Goal: Transaction & Acquisition: Subscribe to service/newsletter

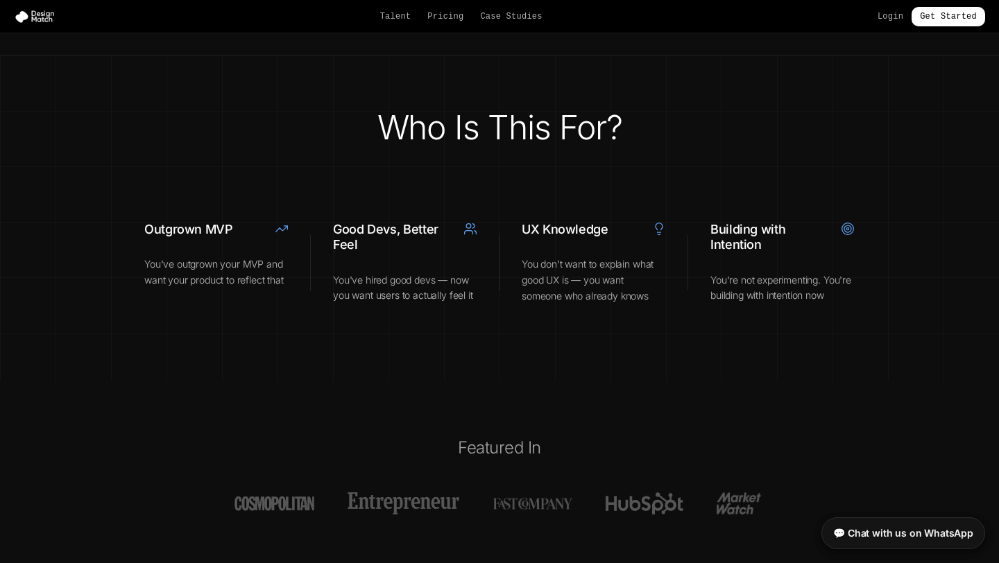
scroll to position [4752, 0]
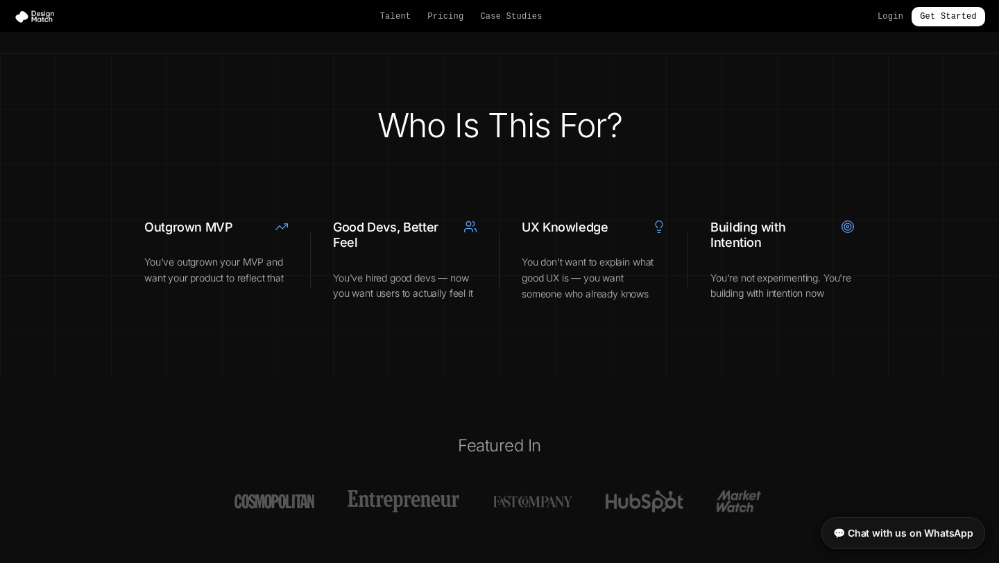
click at [553, 255] on p "You don't want to explain what good UX is — you want someone who already knows" at bounding box center [594, 278] width 144 height 47
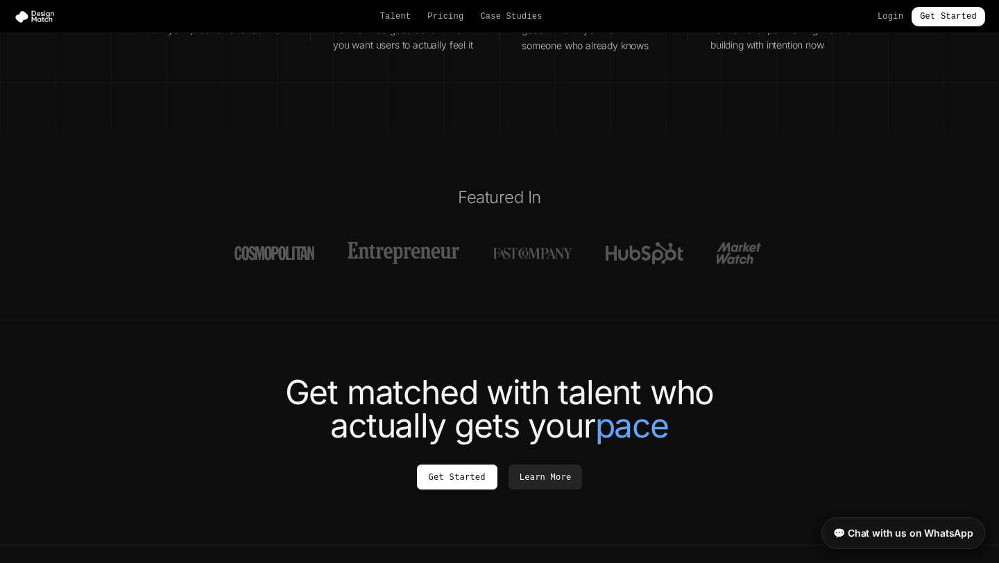
scroll to position [5044, 0]
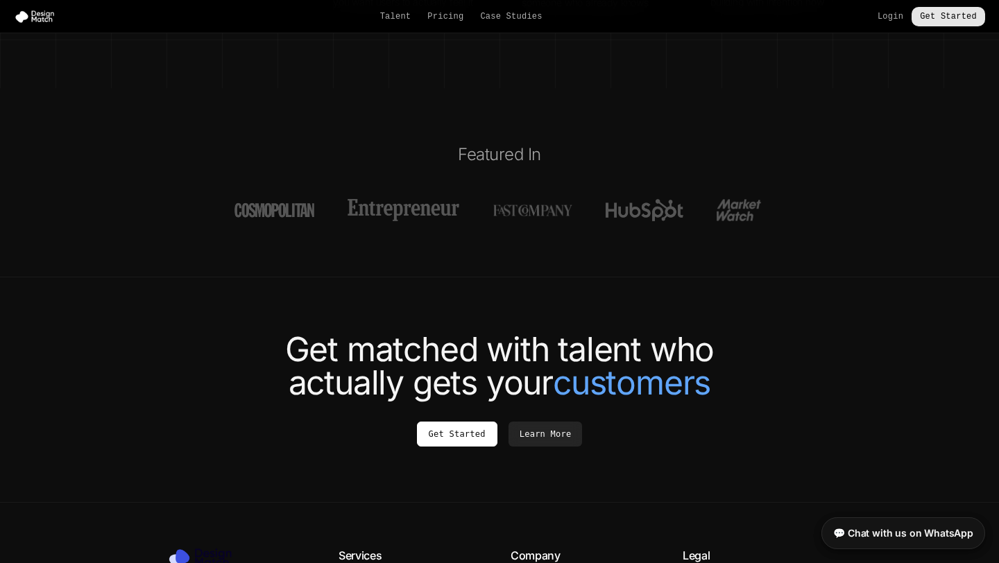
click at [956, 24] on link "Get Started" at bounding box center [949, 16] width 74 height 19
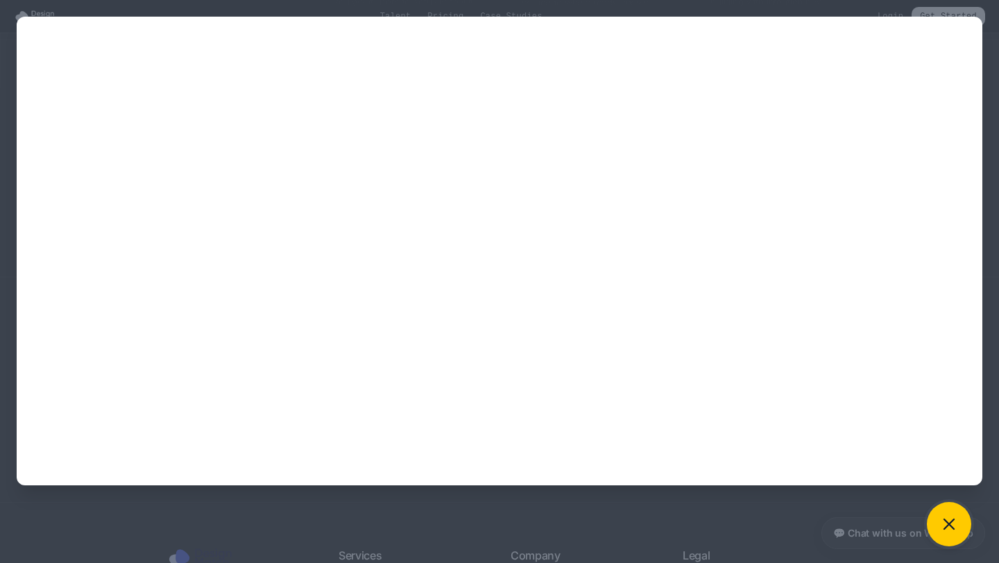
click at [964, 517] on button at bounding box center [949, 524] width 44 height 44
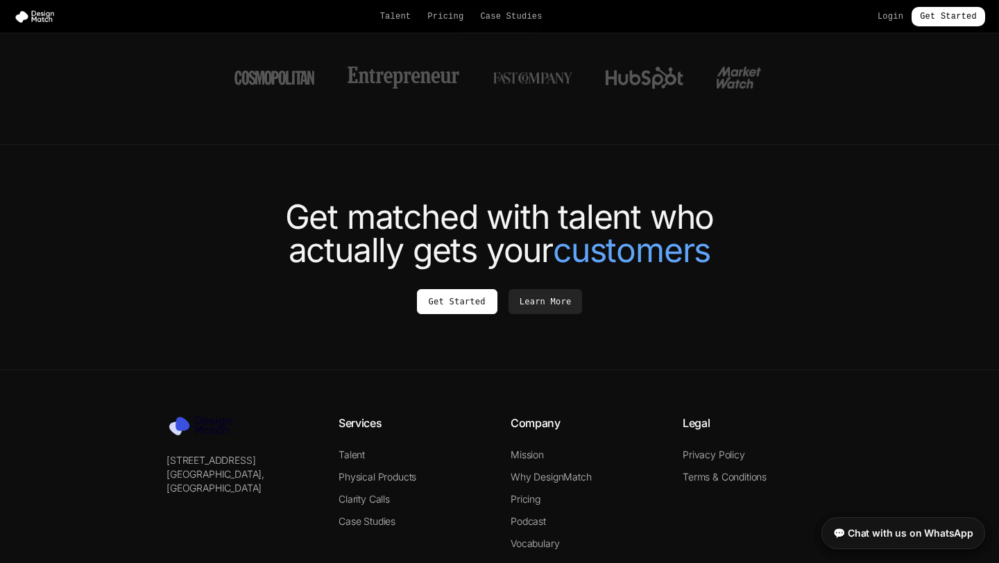
scroll to position [5231, 0]
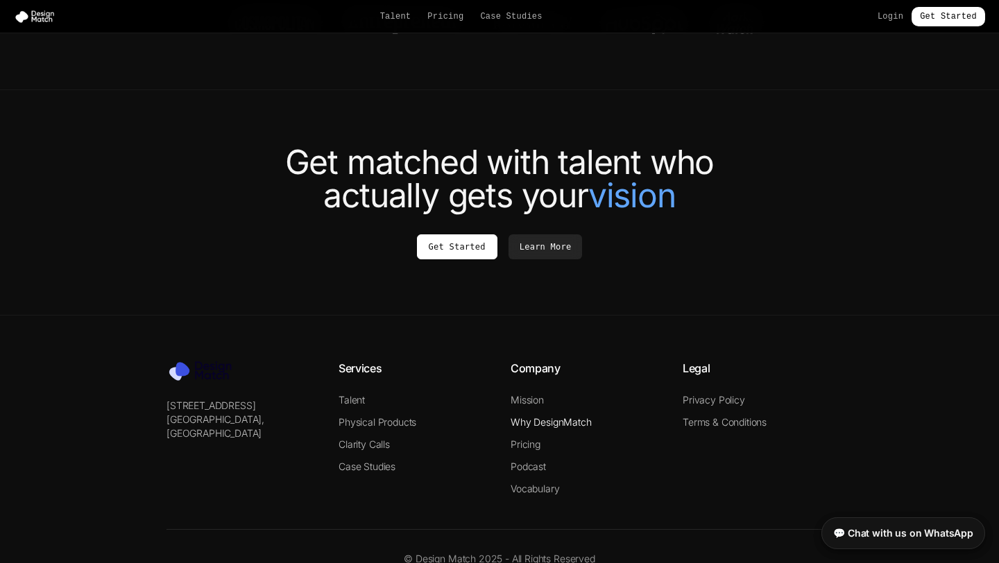
click at [536, 416] on link "Why DesignMatch" at bounding box center [551, 422] width 81 height 12
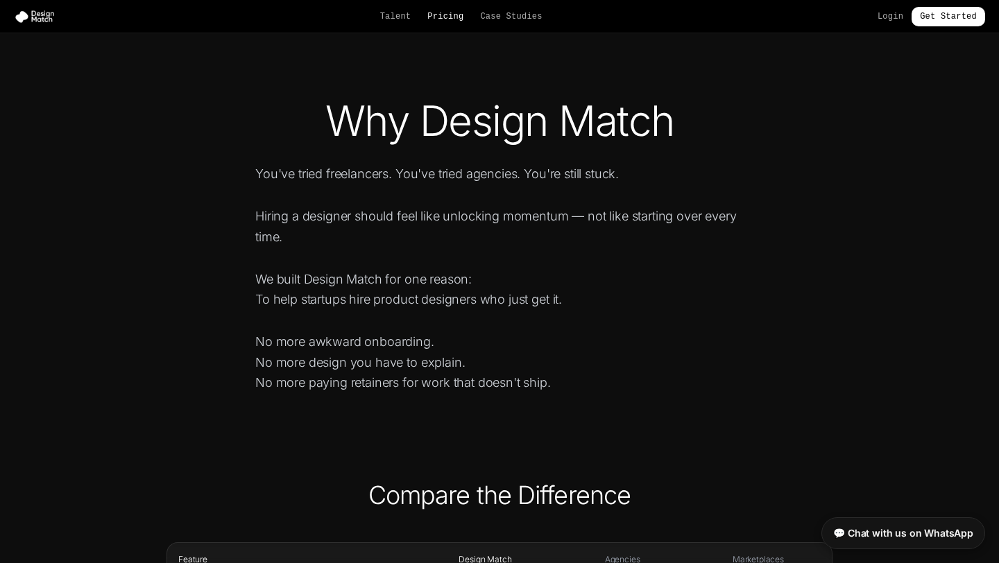
click at [439, 17] on link "Pricing" at bounding box center [445, 16] width 36 height 11
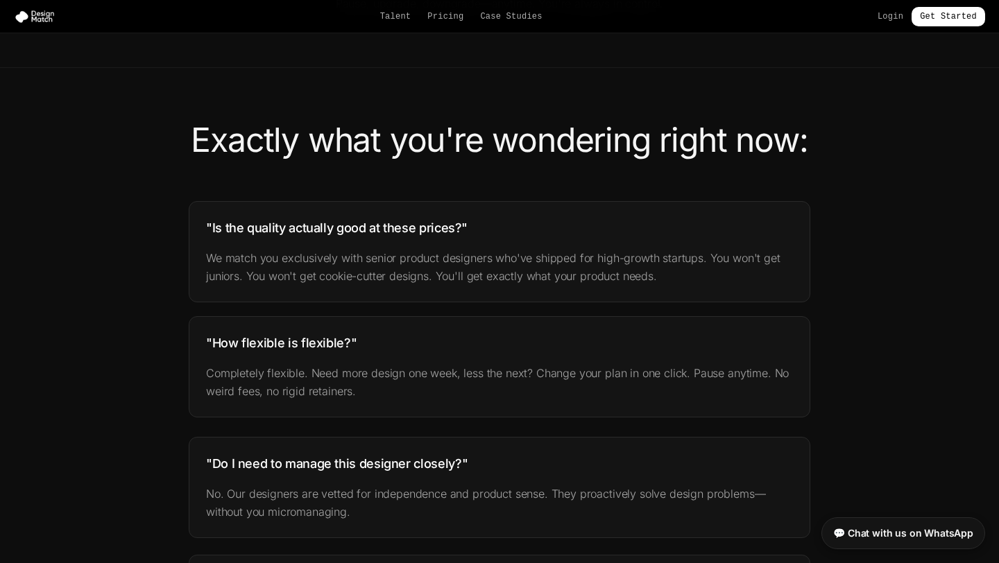
scroll to position [851, 0]
